Goal: Task Accomplishment & Management: Use online tool/utility

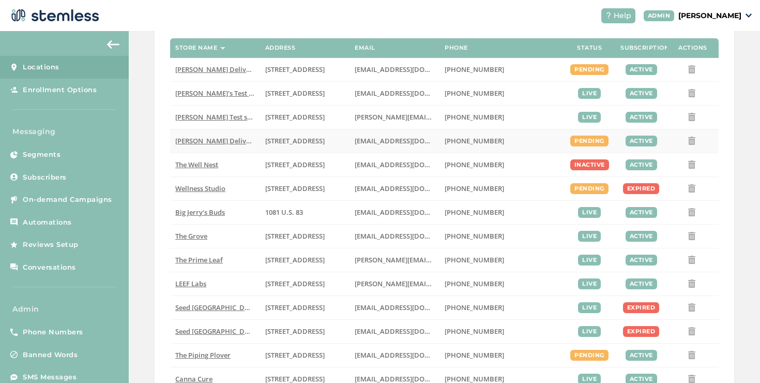
scroll to position [320, 0]
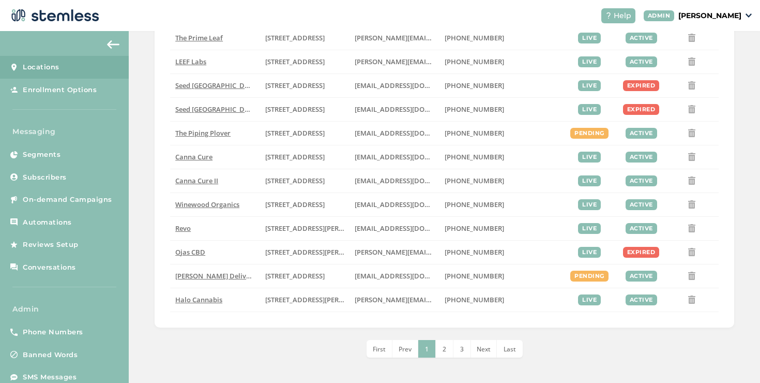
click at [442, 354] on li "2" at bounding box center [445, 349] width 18 height 18
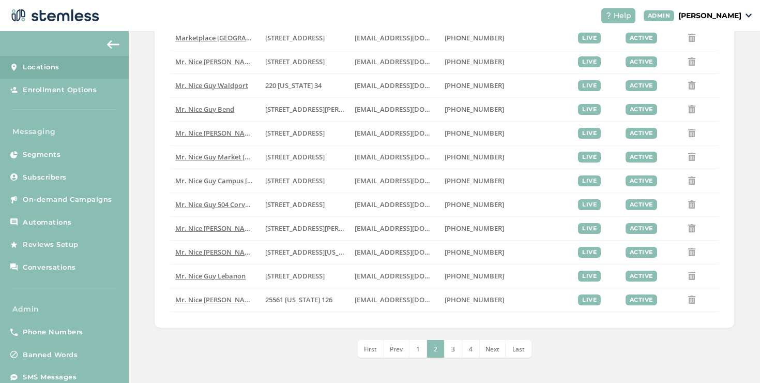
click at [445, 350] on li "3" at bounding box center [454, 349] width 18 height 18
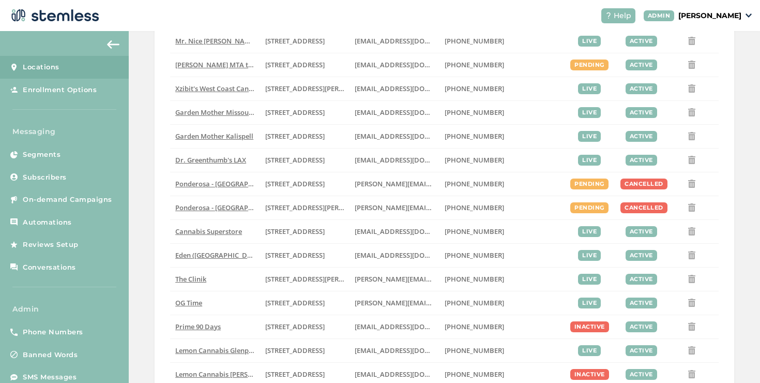
scroll to position [68, 0]
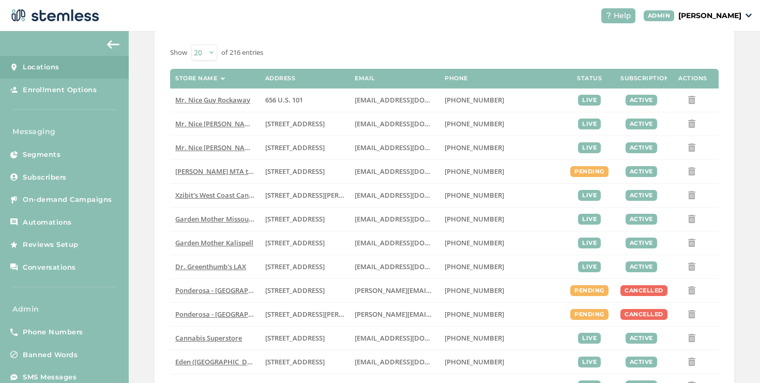
click at [683, 22] on div "Help [PERSON_NAME]" at bounding box center [672, 15] width 159 height 15
click at [683, 14] on p "[PERSON_NAME]" at bounding box center [710, 15] width 63 height 11
click at [697, 66] on ul "Go to Website Profile Impersonate Logout" at bounding box center [715, 64] width 63 height 79
click at [717, 18] on p "[PERSON_NAME]" at bounding box center [710, 15] width 63 height 11
click at [708, 73] on span "Impersonate" at bounding box center [715, 74] width 51 height 10
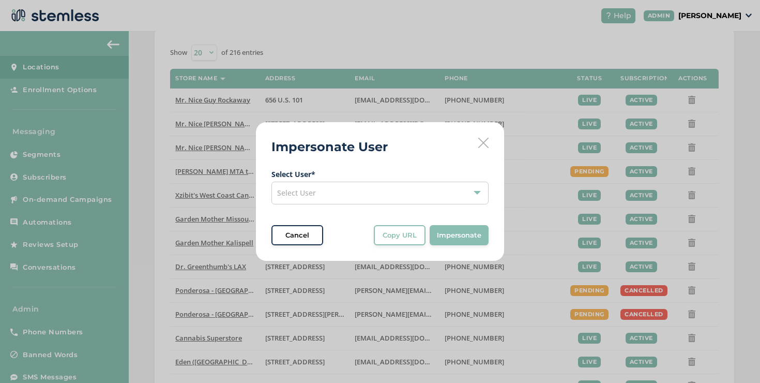
click at [391, 193] on div "Select User" at bounding box center [380, 193] width 217 height 23
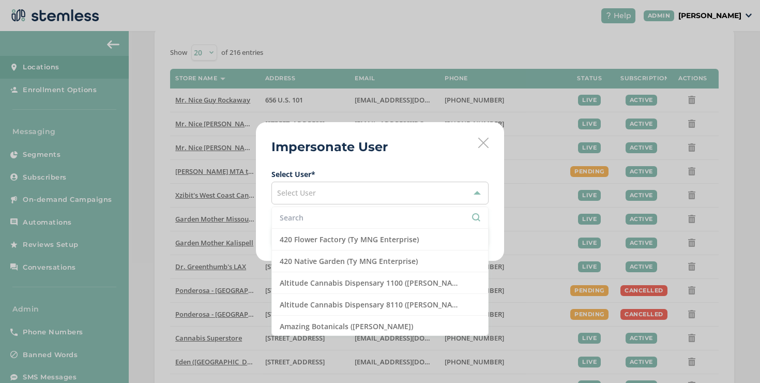
click at [319, 224] on li at bounding box center [380, 218] width 216 height 22
click at [318, 221] on input "text" at bounding box center [380, 217] width 201 height 11
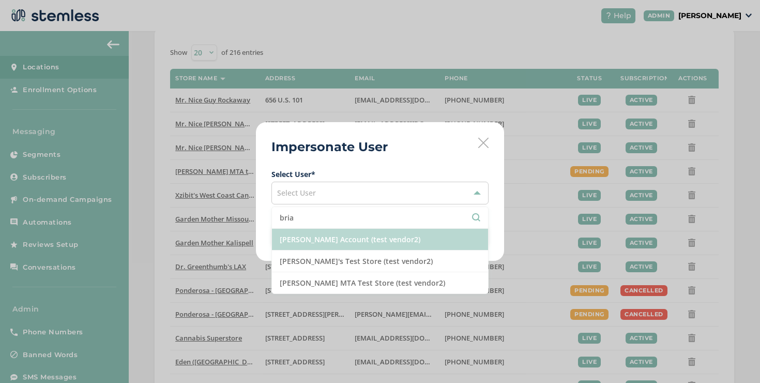
type input "bria"
click at [317, 248] on li "[PERSON_NAME] Account (test vendor2)" at bounding box center [380, 240] width 216 height 22
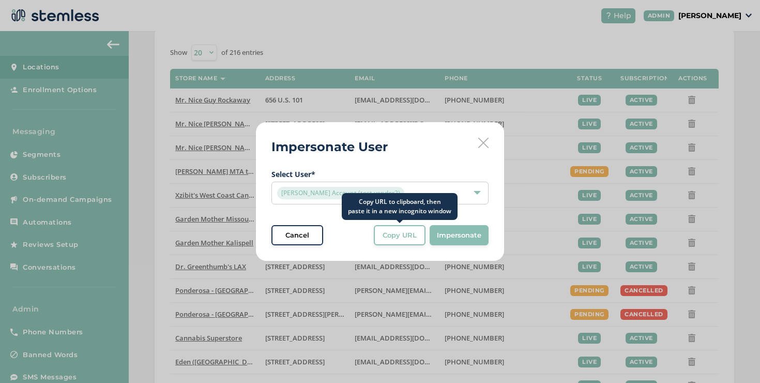
click at [398, 236] on span "Copy URL" at bounding box center [400, 235] width 34 height 10
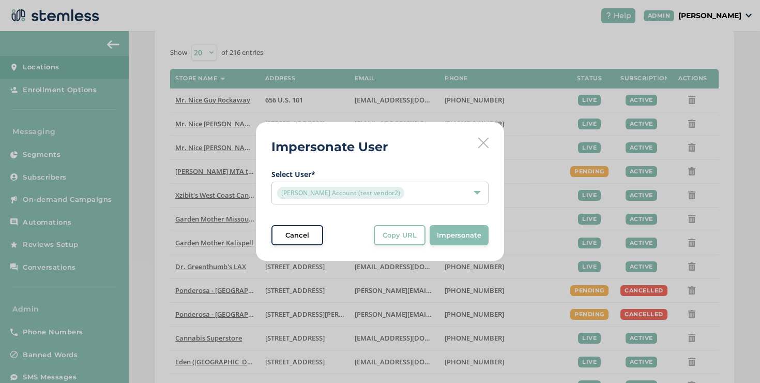
click at [486, 139] on icon at bounding box center [483, 143] width 10 height 10
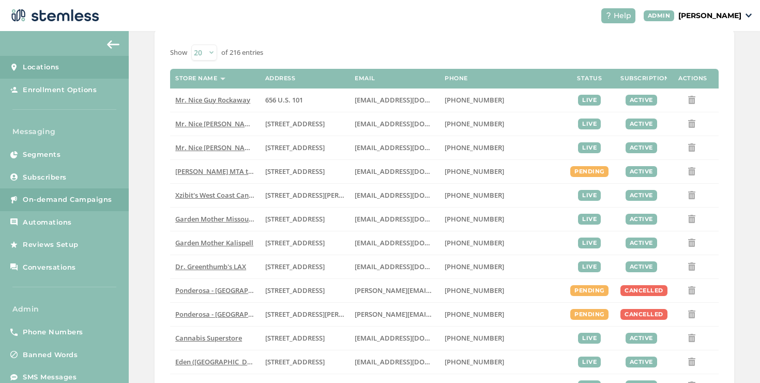
click at [102, 207] on link "On-demand Campaigns" at bounding box center [64, 199] width 129 height 23
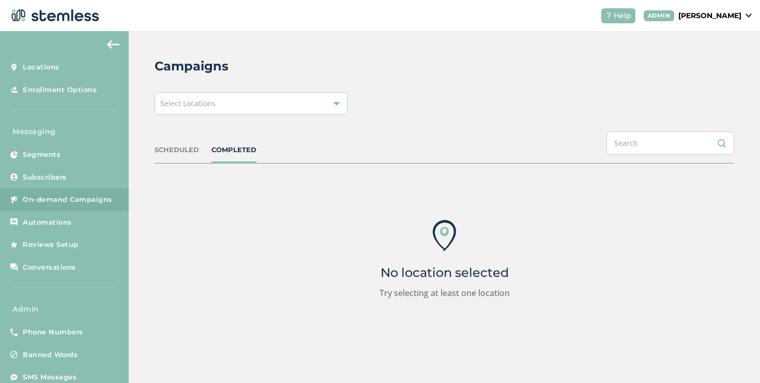
click at [258, 107] on div "Select Locations" at bounding box center [251, 103] width 193 height 23
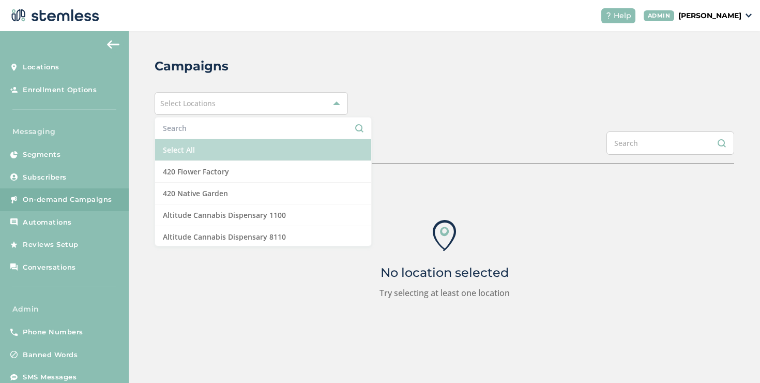
click at [204, 145] on li "Select All" at bounding box center [263, 150] width 216 height 22
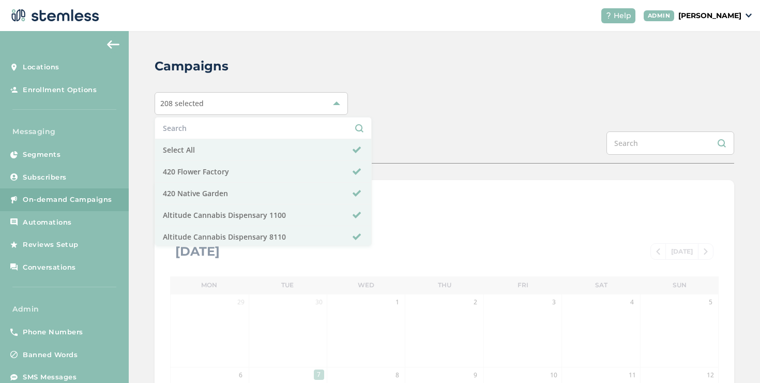
click at [506, 94] on div "208 selected Select All 420 Flower Factory 420 Native Garden Altitude Cannabis …" at bounding box center [445, 103] width 580 height 23
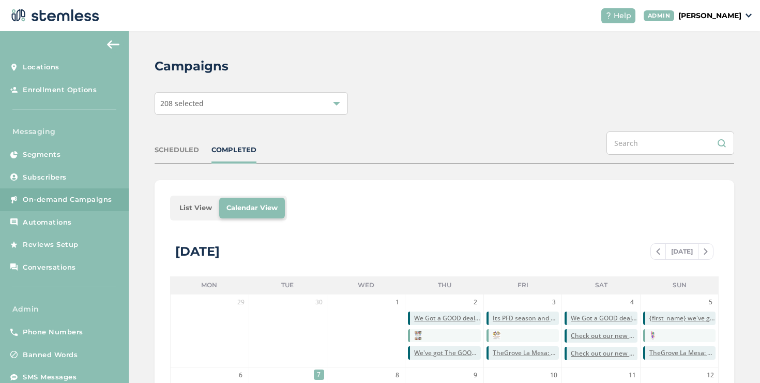
click at [184, 205] on li "List View" at bounding box center [195, 208] width 47 height 21
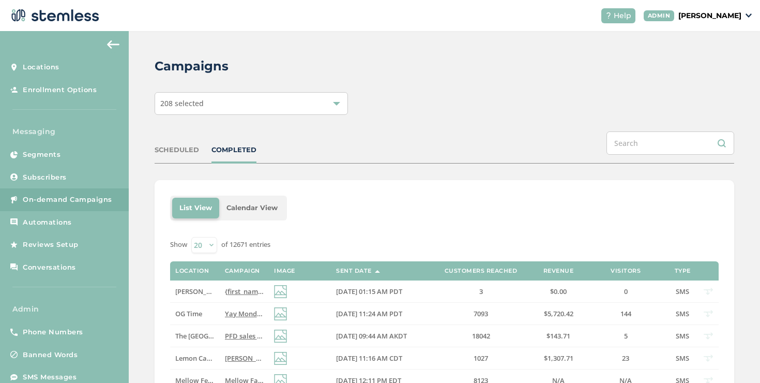
scroll to position [252, 0]
